Goal: Task Accomplishment & Management: Use online tool/utility

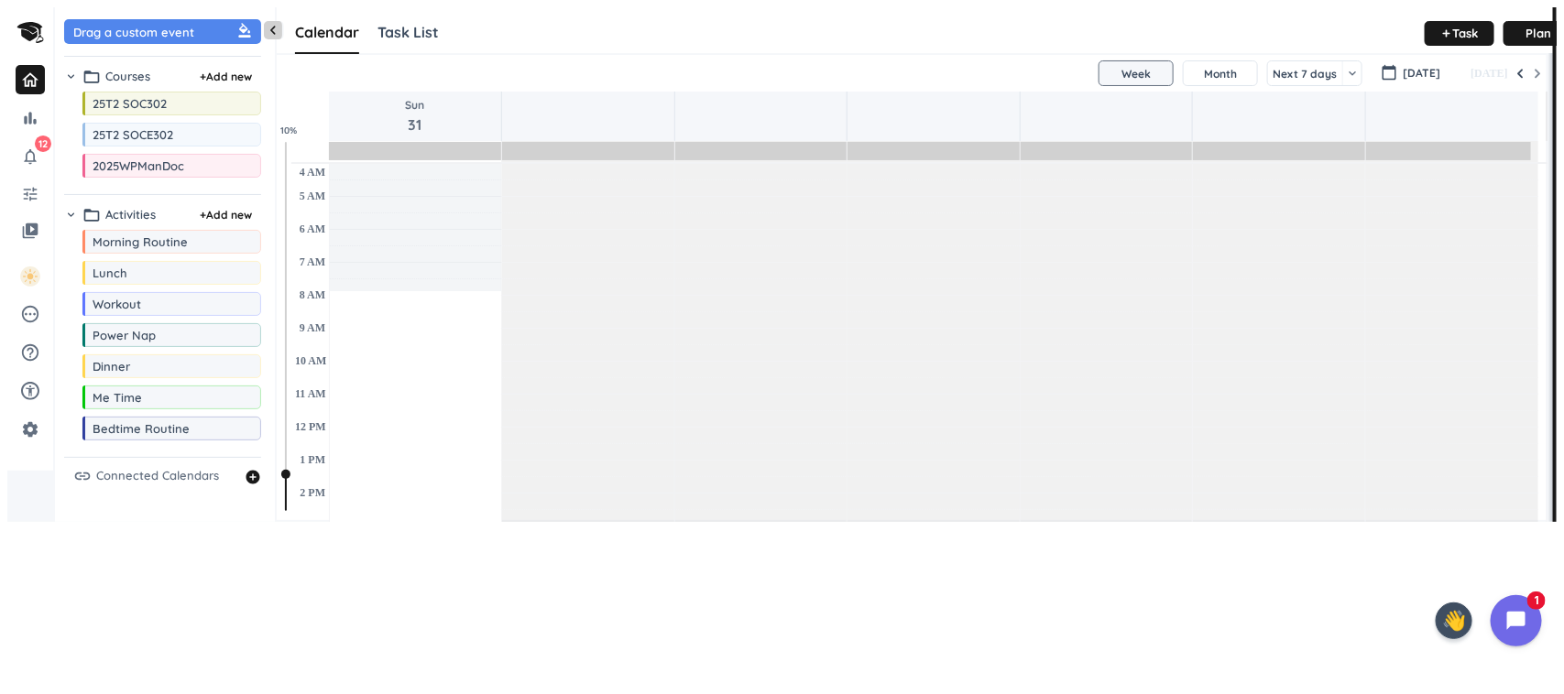
scroll to position [639, 1278]
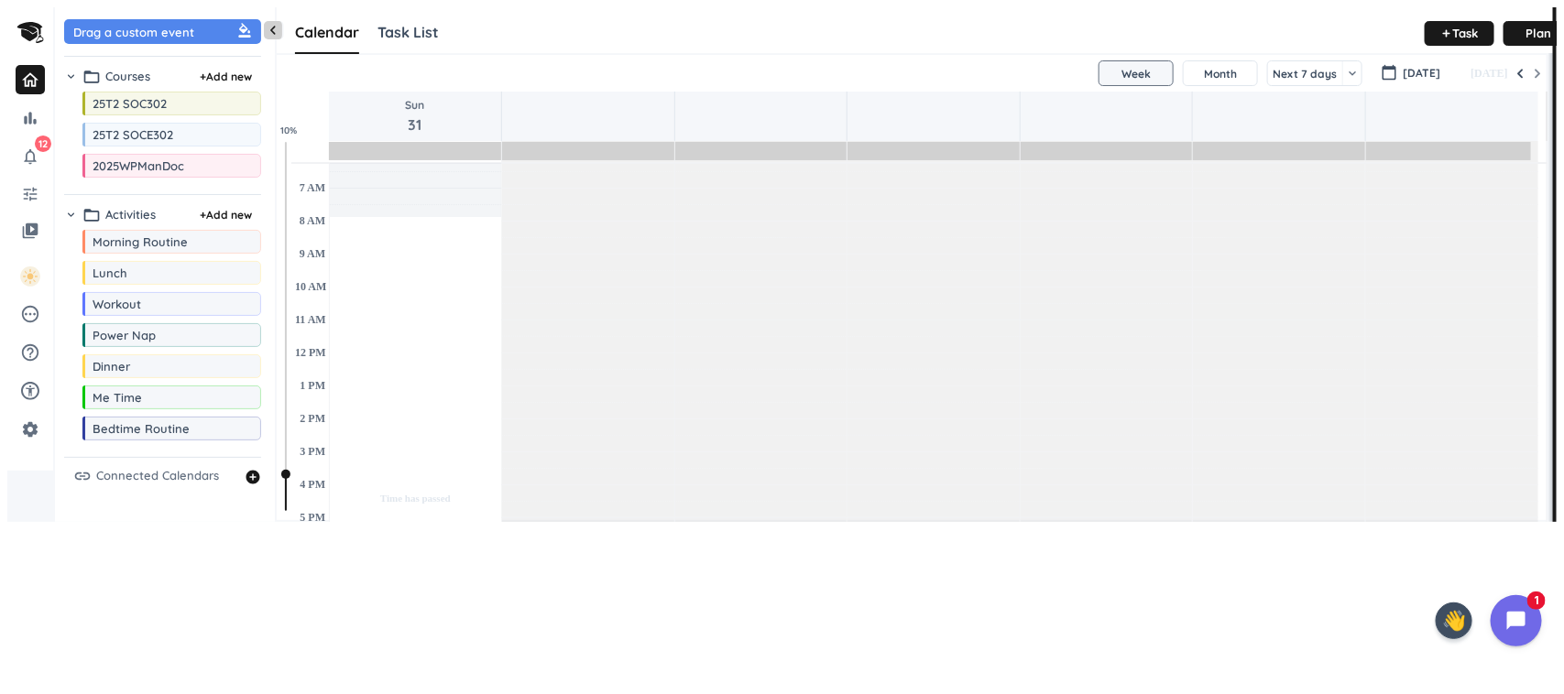
click at [643, 175] on td at bounding box center [933, 180] width 1209 height 16
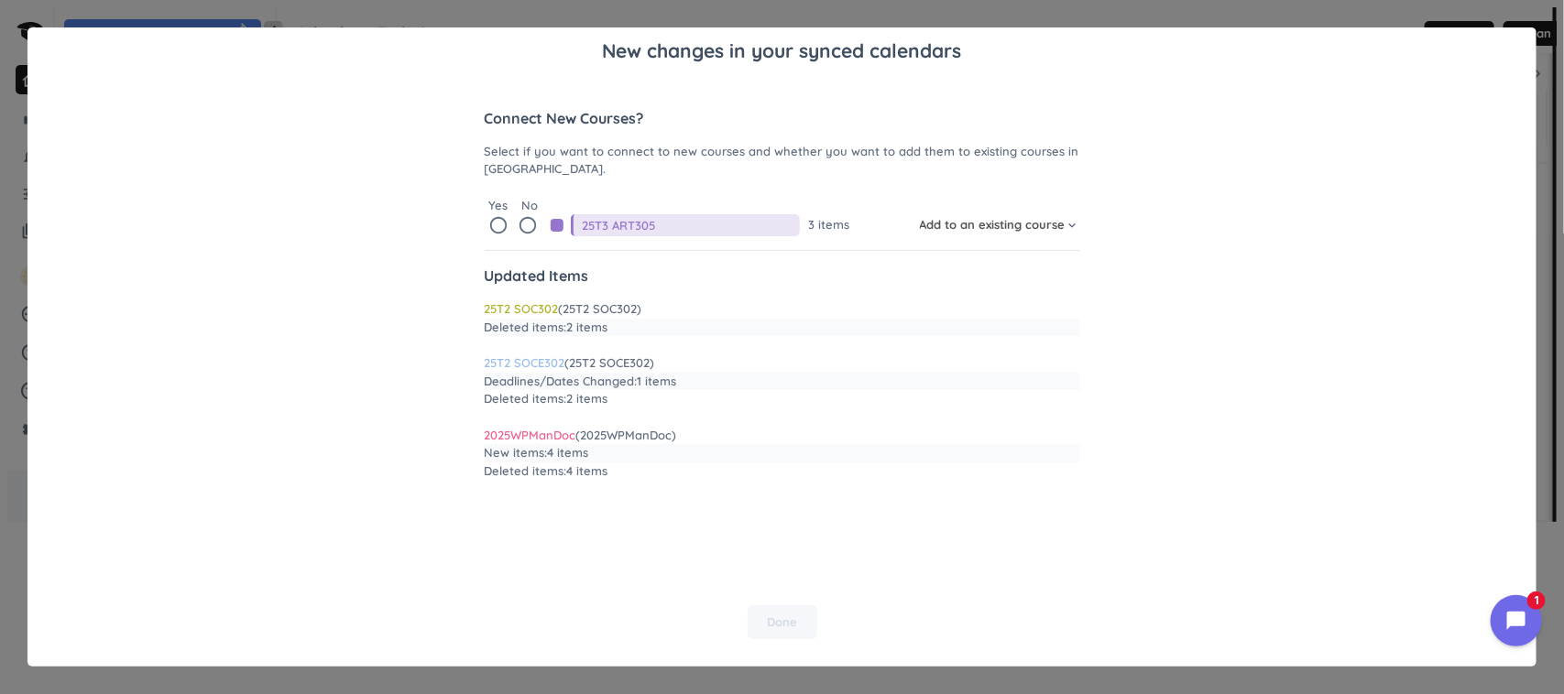
click at [958, 224] on span "Add to an existing course" at bounding box center [993, 225] width 146 height 18
click at [1118, 250] on div at bounding box center [782, 347] width 1564 height 694
click at [525, 223] on icon "radio_button_unchecked" at bounding box center [529, 225] width 20 height 20
click at [785, 621] on span "Done" at bounding box center [782, 623] width 30 height 18
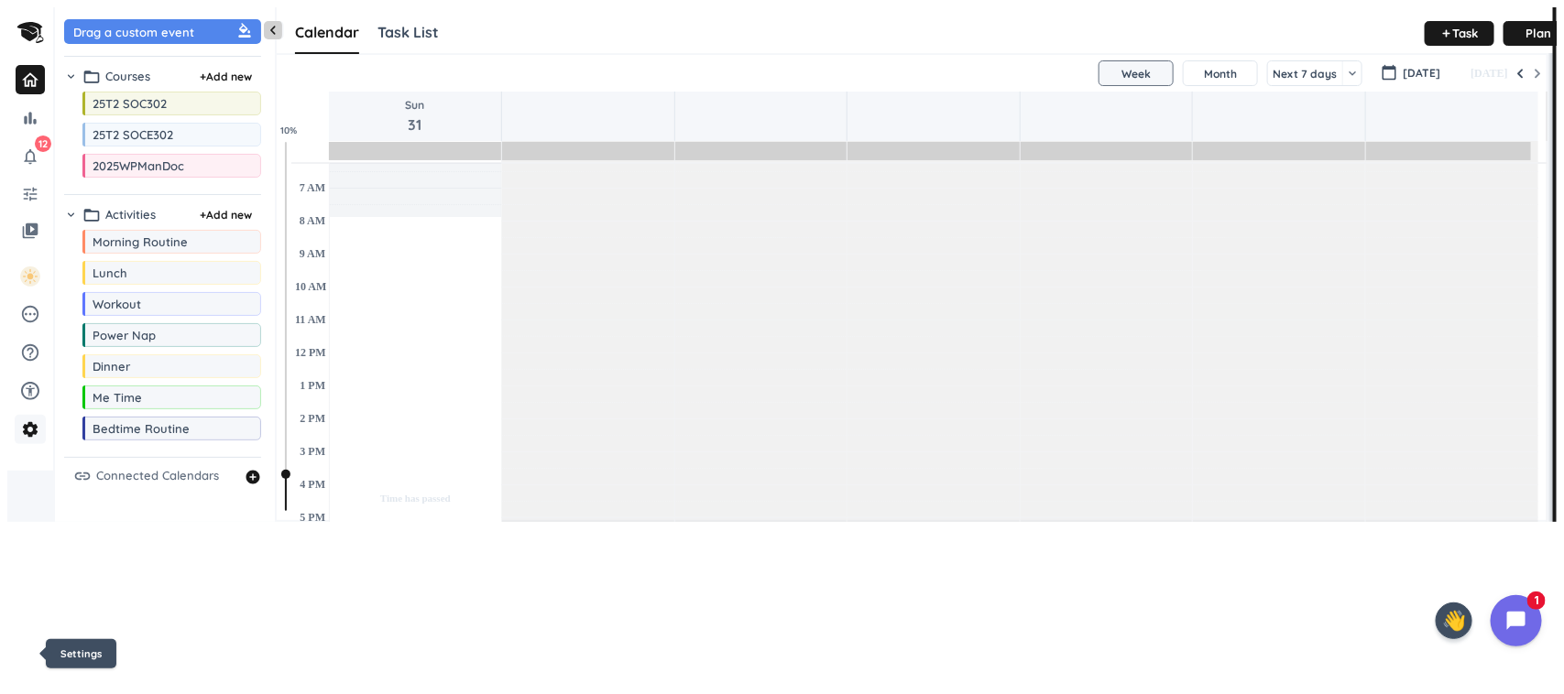
click at [21, 439] on icon "settings" at bounding box center [30, 430] width 18 height 18
